Goal: Check status: Check status

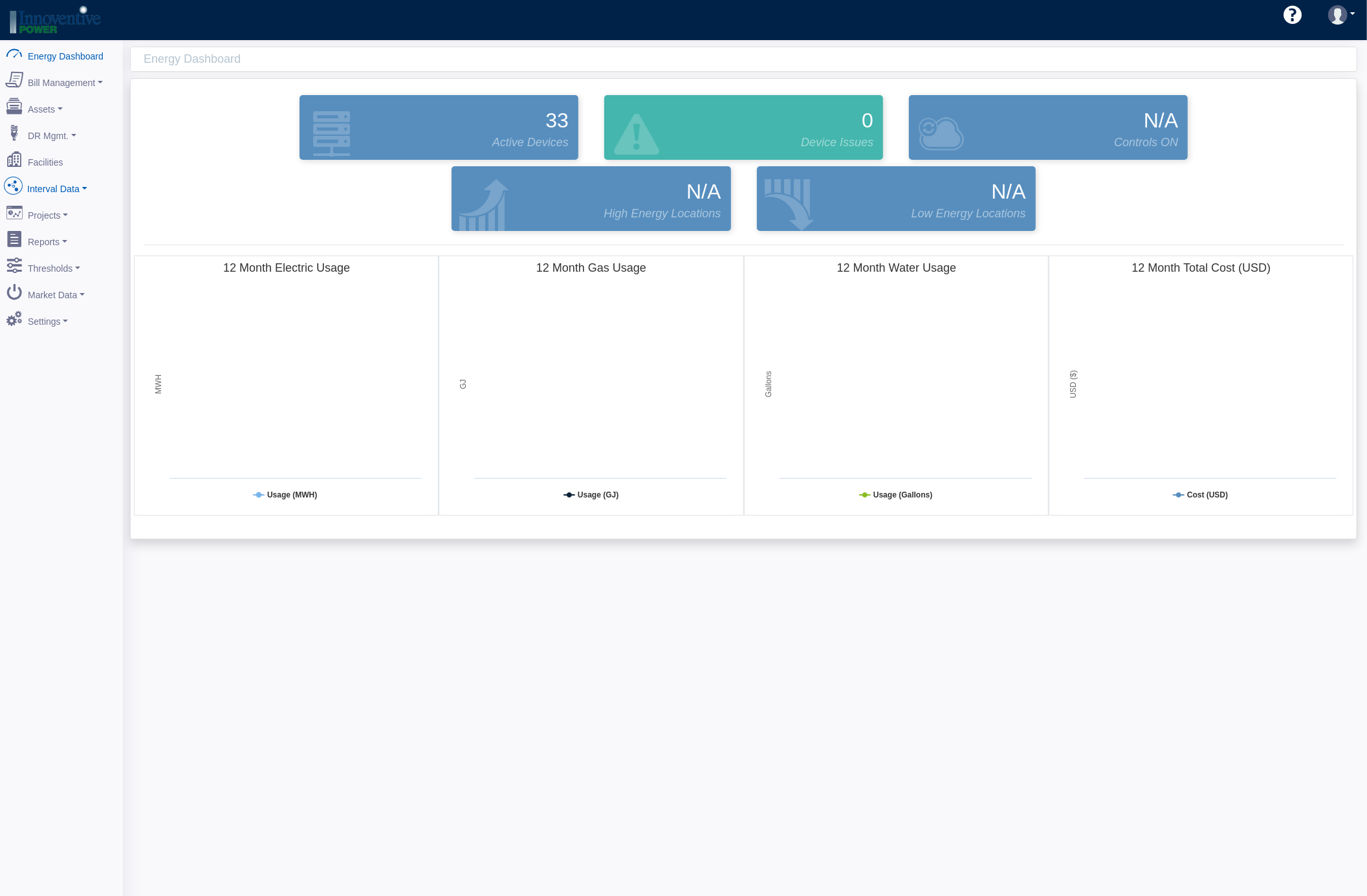
click at [67, 189] on link "Interval Data" at bounding box center [61, 186] width 125 height 27
click at [68, 257] on link "DataView" at bounding box center [61, 256] width 125 height 23
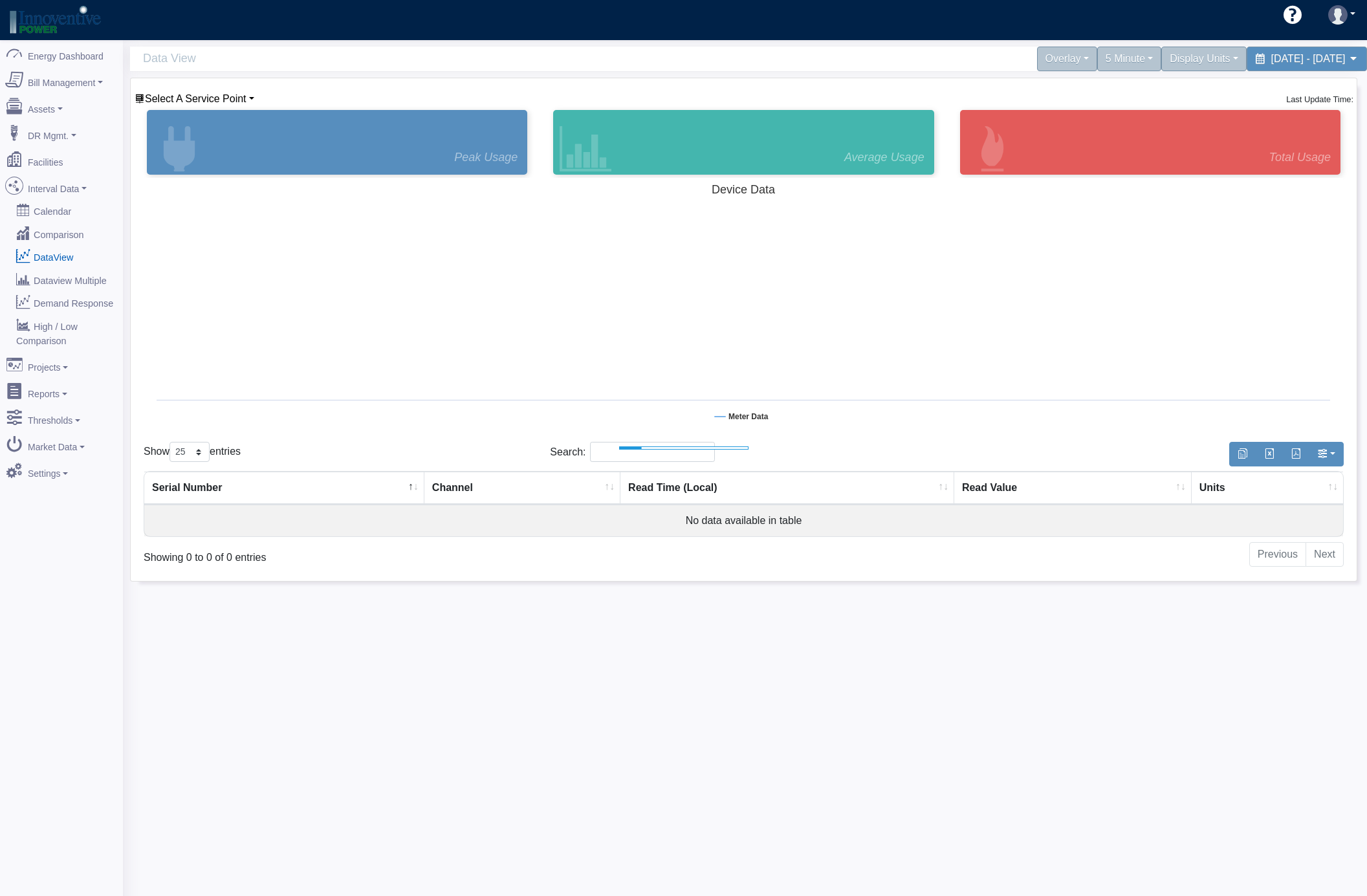
select select "25"
click at [216, 94] on span "Select A Service Point" at bounding box center [196, 99] width 101 height 11
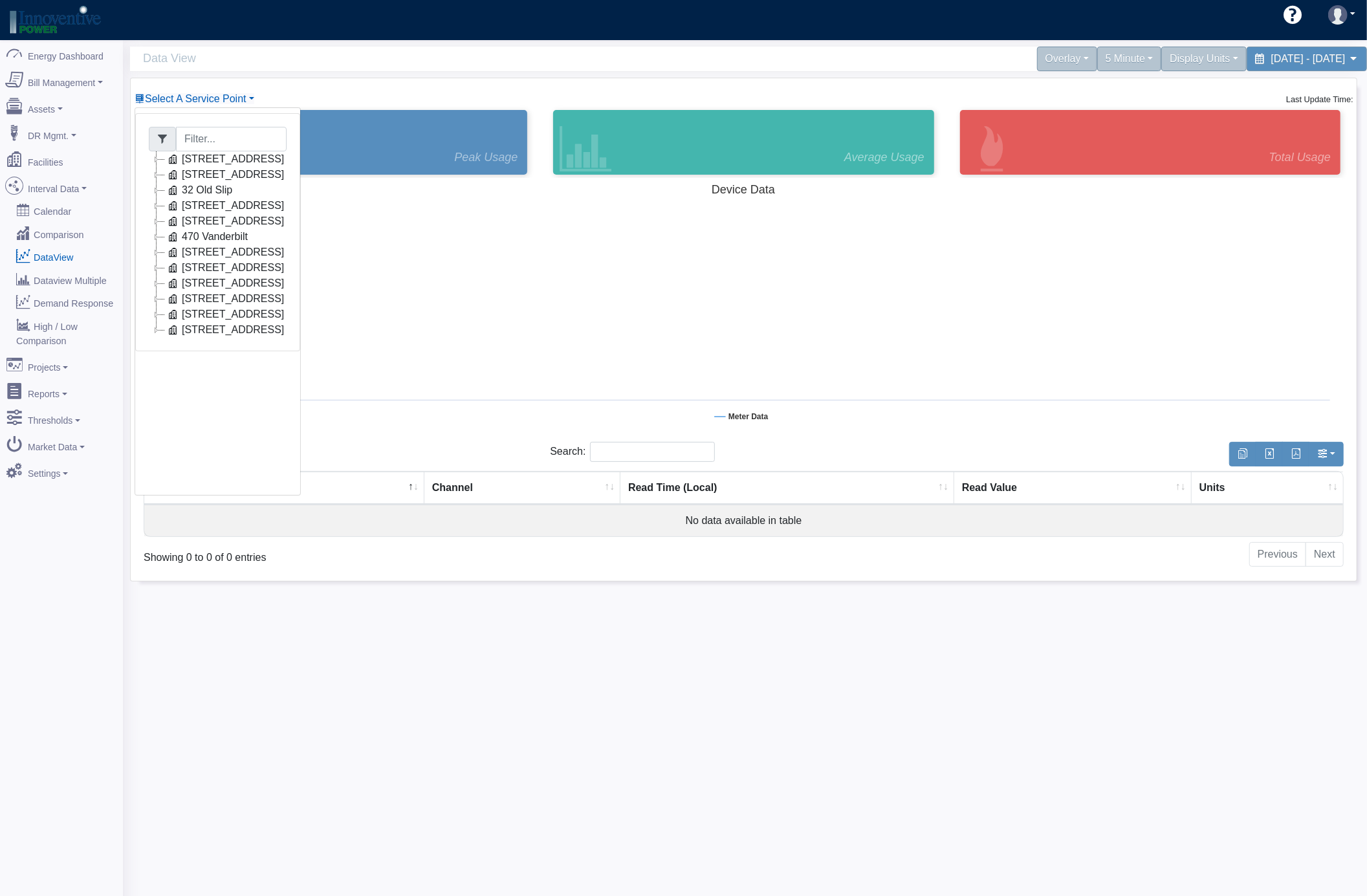
click at [154, 255] on icon at bounding box center [156, 252] width 15 height 15
click at [257, 268] on link "Con Edison Electric (15387XX)" at bounding box center [261, 268] width 164 height 15
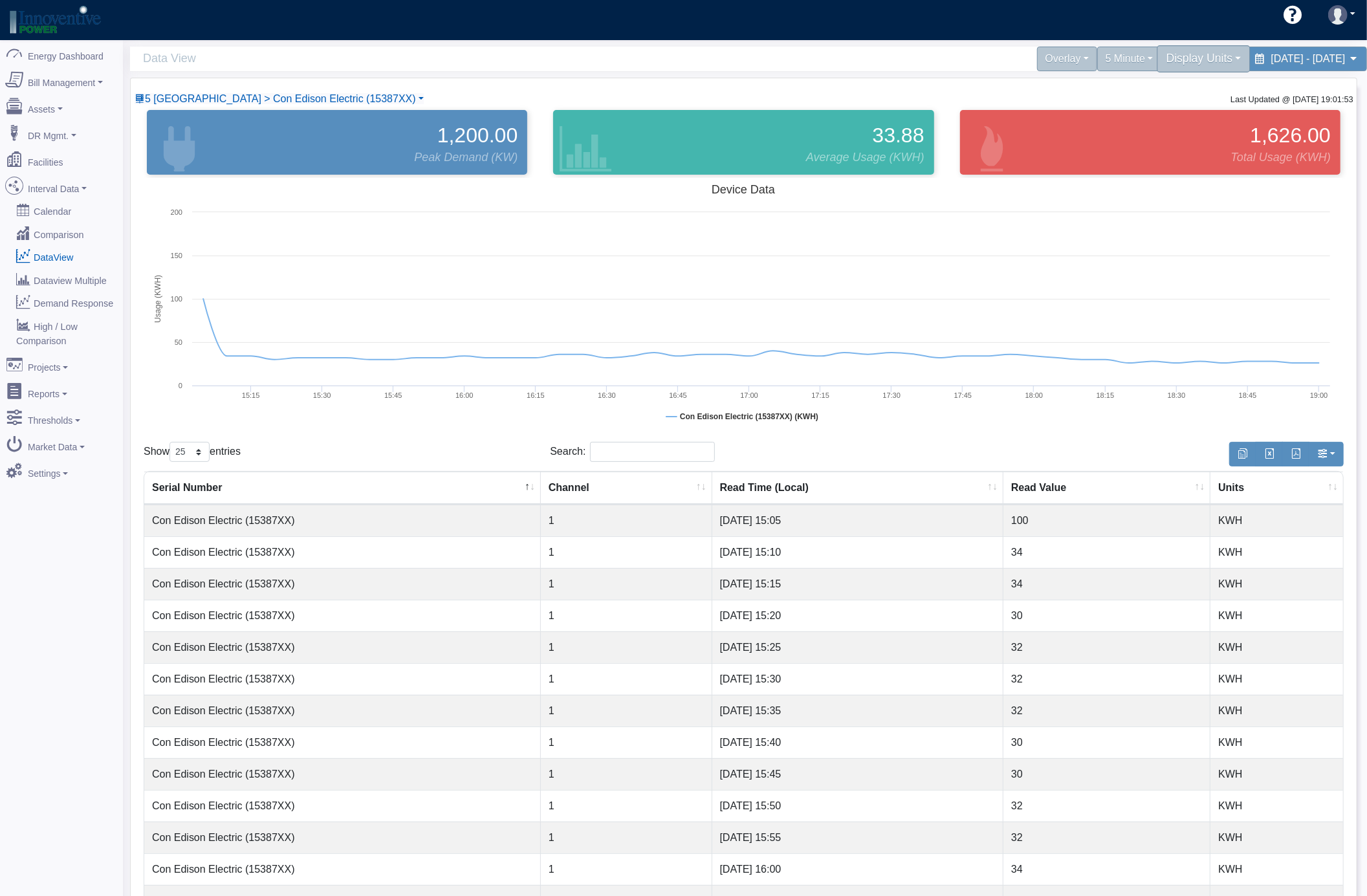
click at [1158, 62] on div "Display Units" at bounding box center [1205, 59] width 94 height 27
click at [1147, 89] on link "kW" at bounding box center [1199, 90] width 102 height 21
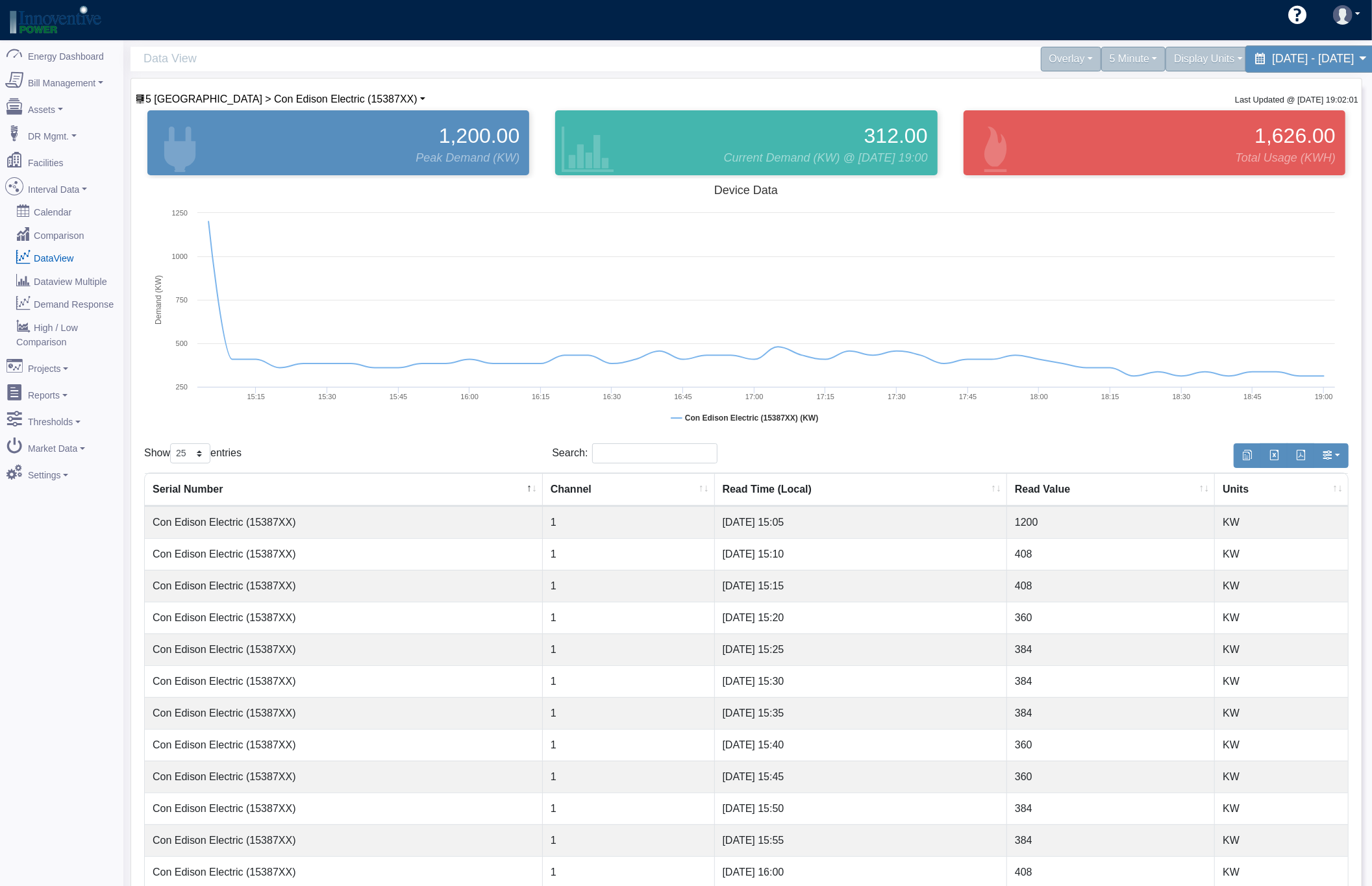
click at [1273, 61] on span "September 1, 2025 - September 8, 2025" at bounding box center [1313, 58] width 82 height 12
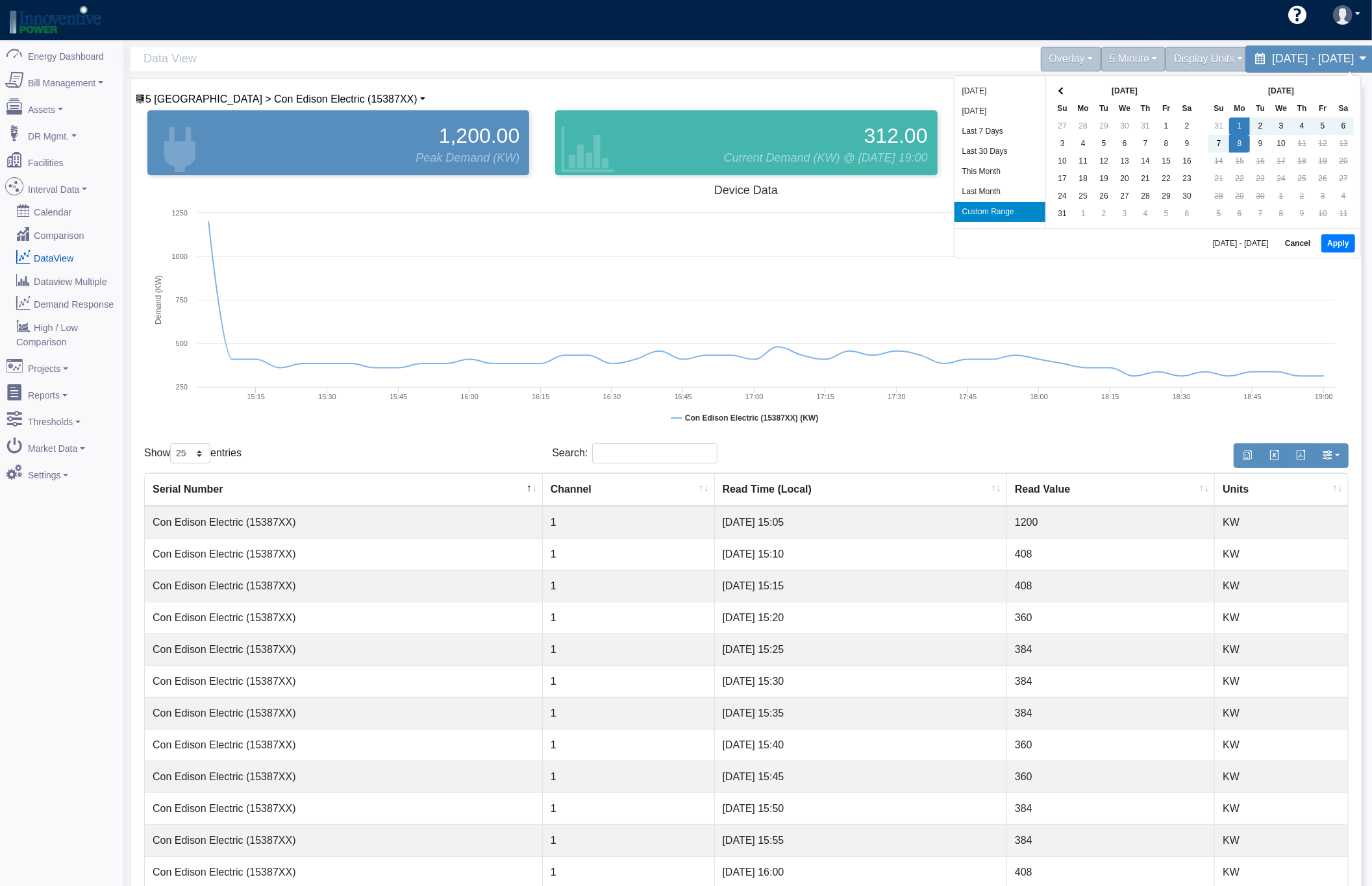
click at [1264, 70] on div "September 1, 2025 - September 8, 2025" at bounding box center [1312, 59] width 133 height 27
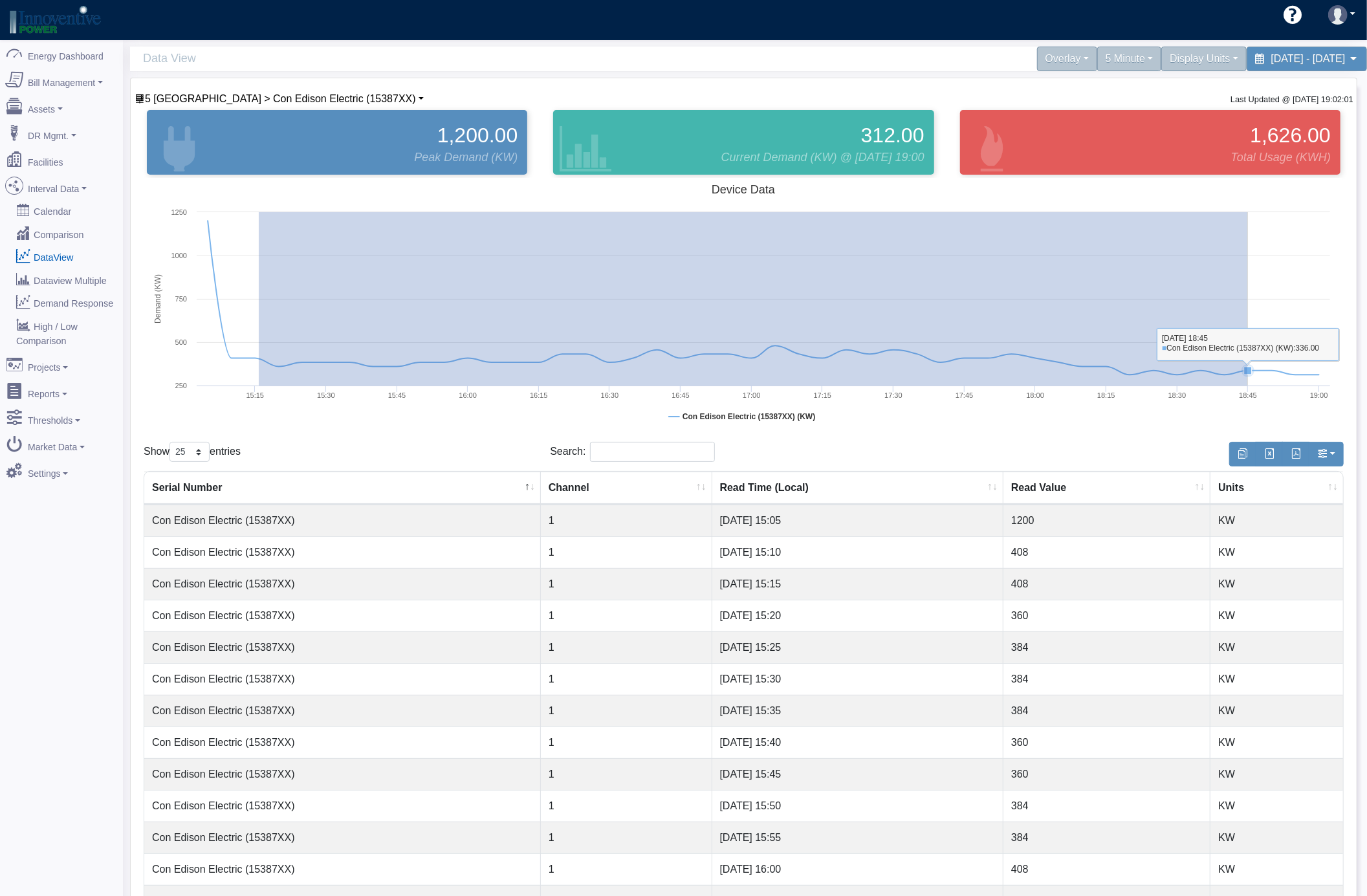
drag, startPoint x: 259, startPoint y: 355, endPoint x: 1248, endPoint y: 363, distance: 989.0
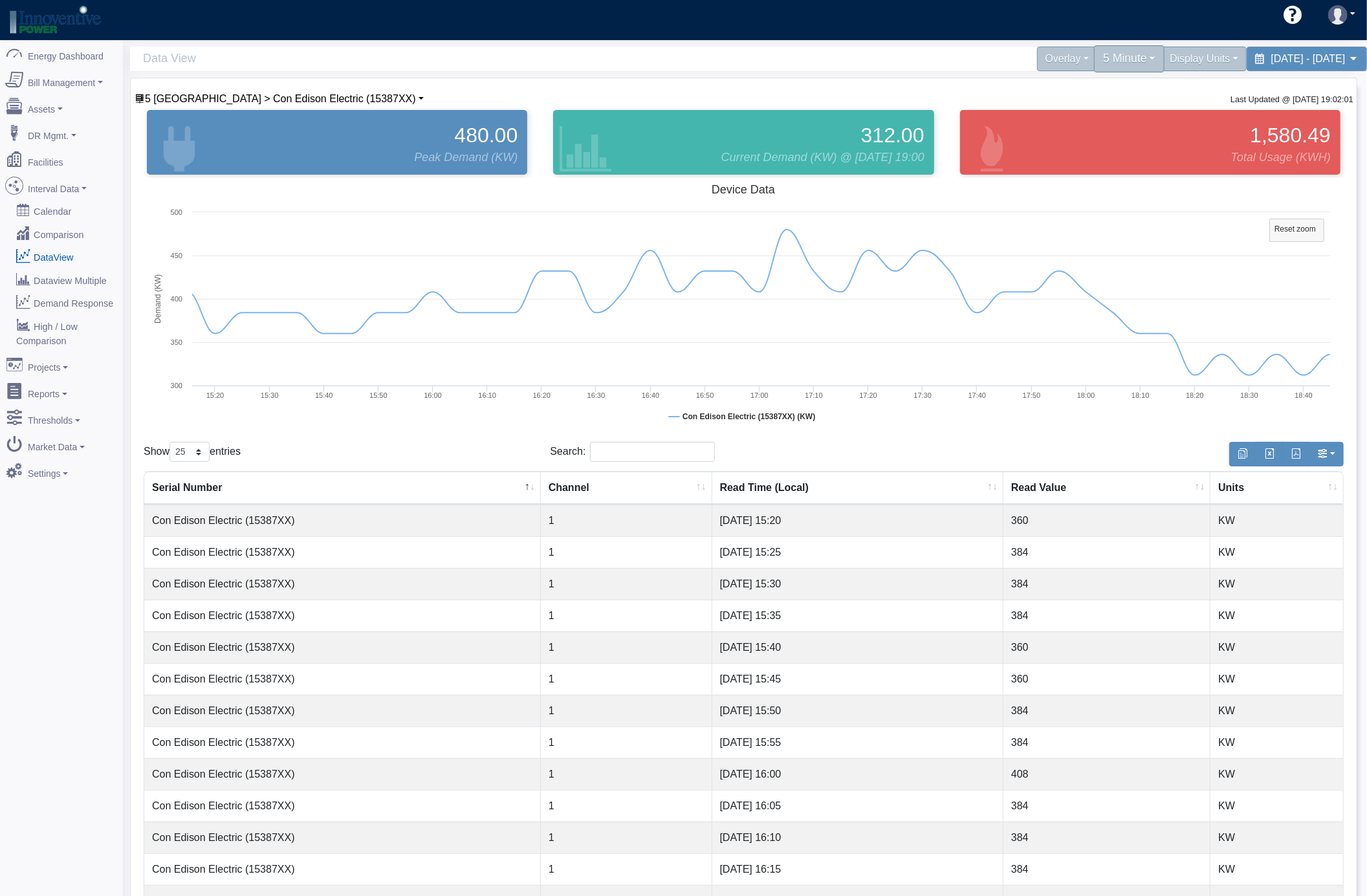
click at [1094, 63] on div "5 Minute" at bounding box center [1129, 59] width 70 height 27
click at [1064, 135] on link "15 Minute" at bounding box center [1115, 132] width 102 height 21
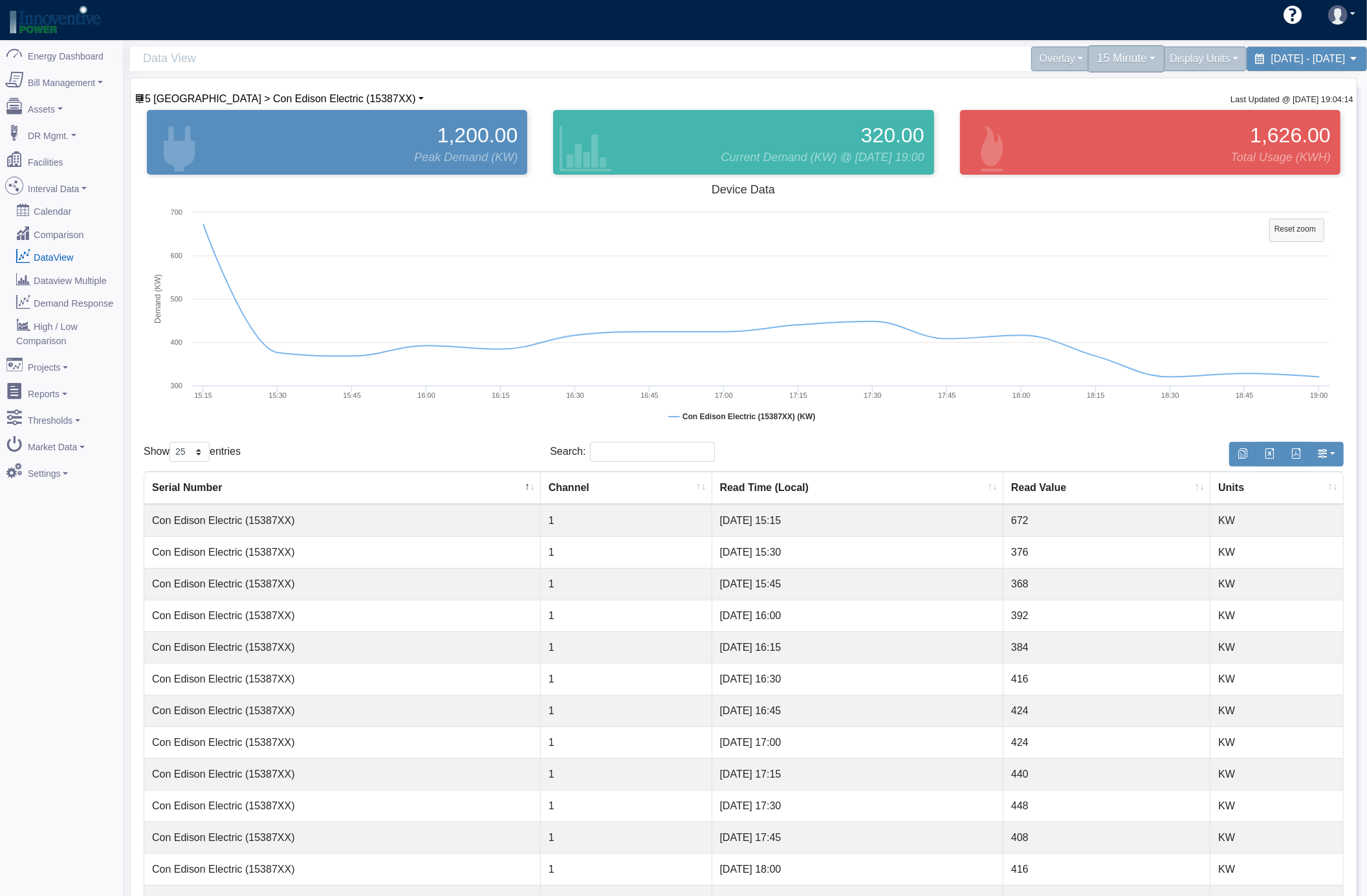
click at [1088, 60] on div "15 Minute" at bounding box center [1126, 59] width 77 height 27
click at [1064, 113] on link "5 Minute" at bounding box center [1115, 111] width 102 height 21
